Goal: Transaction & Acquisition: Purchase product/service

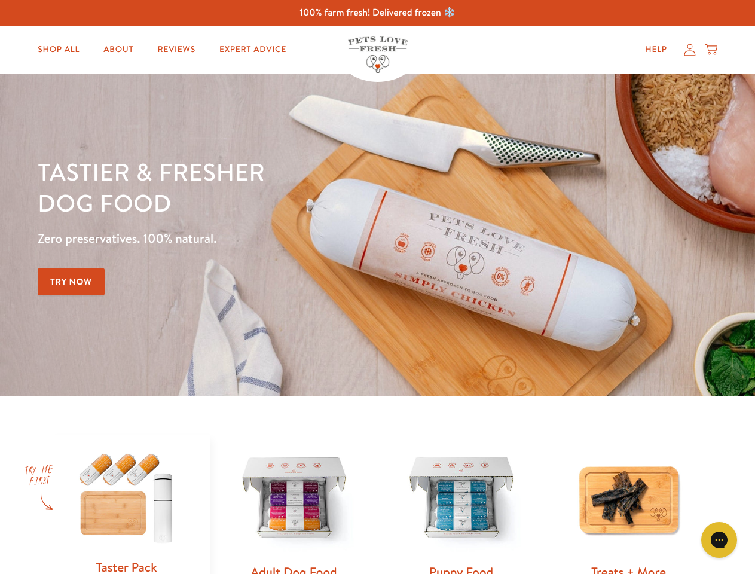
click at [377, 287] on div "Tastier & fresher dog food Zero preservatives. 100% natural. Try Now" at bounding box center [264, 235] width 453 height 158
click at [719, 540] on icon "Gorgias live chat" at bounding box center [718, 539] width 11 height 11
